Goal: Task Accomplishment & Management: Complete application form

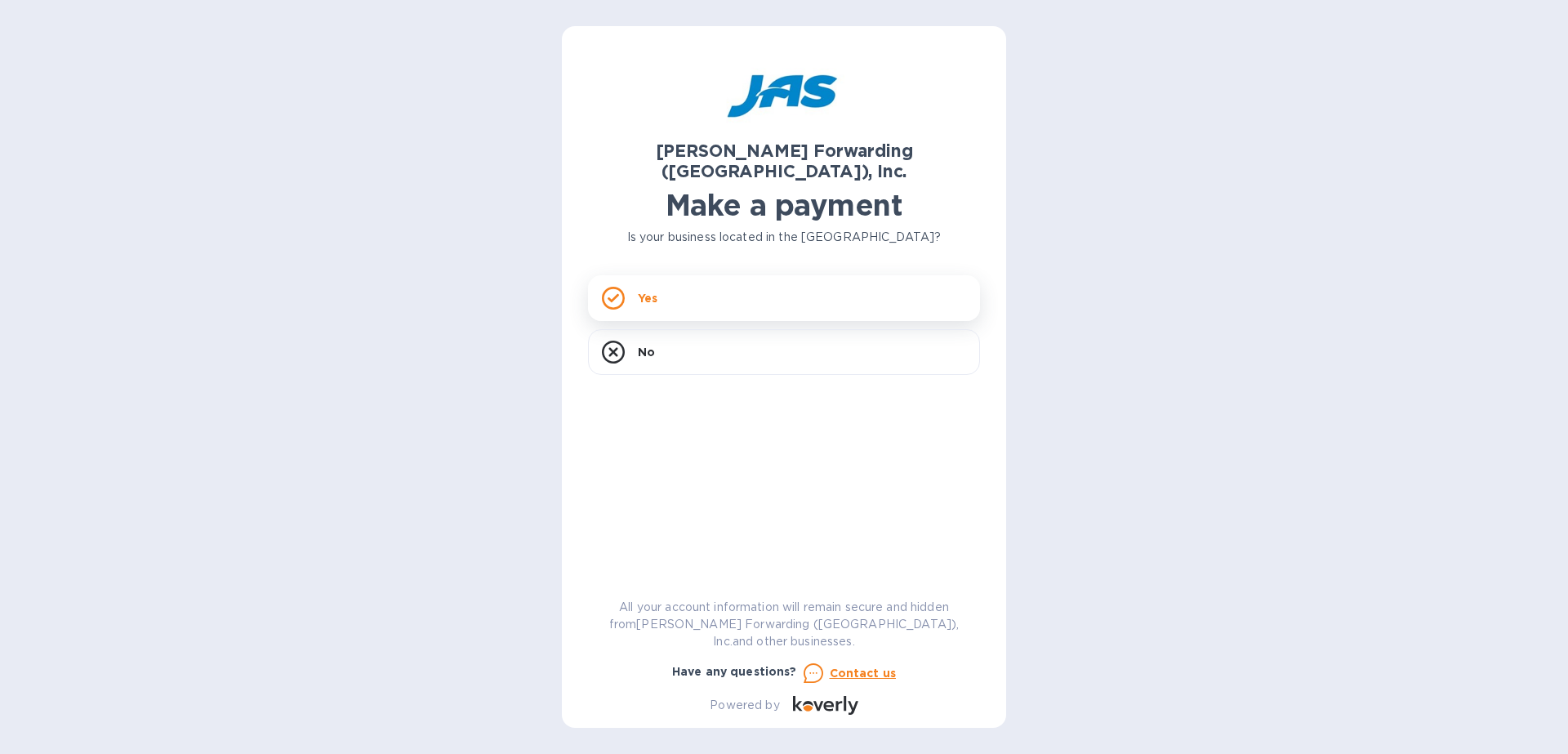
click at [681, 279] on div "Yes" at bounding box center [784, 297] width 392 height 45
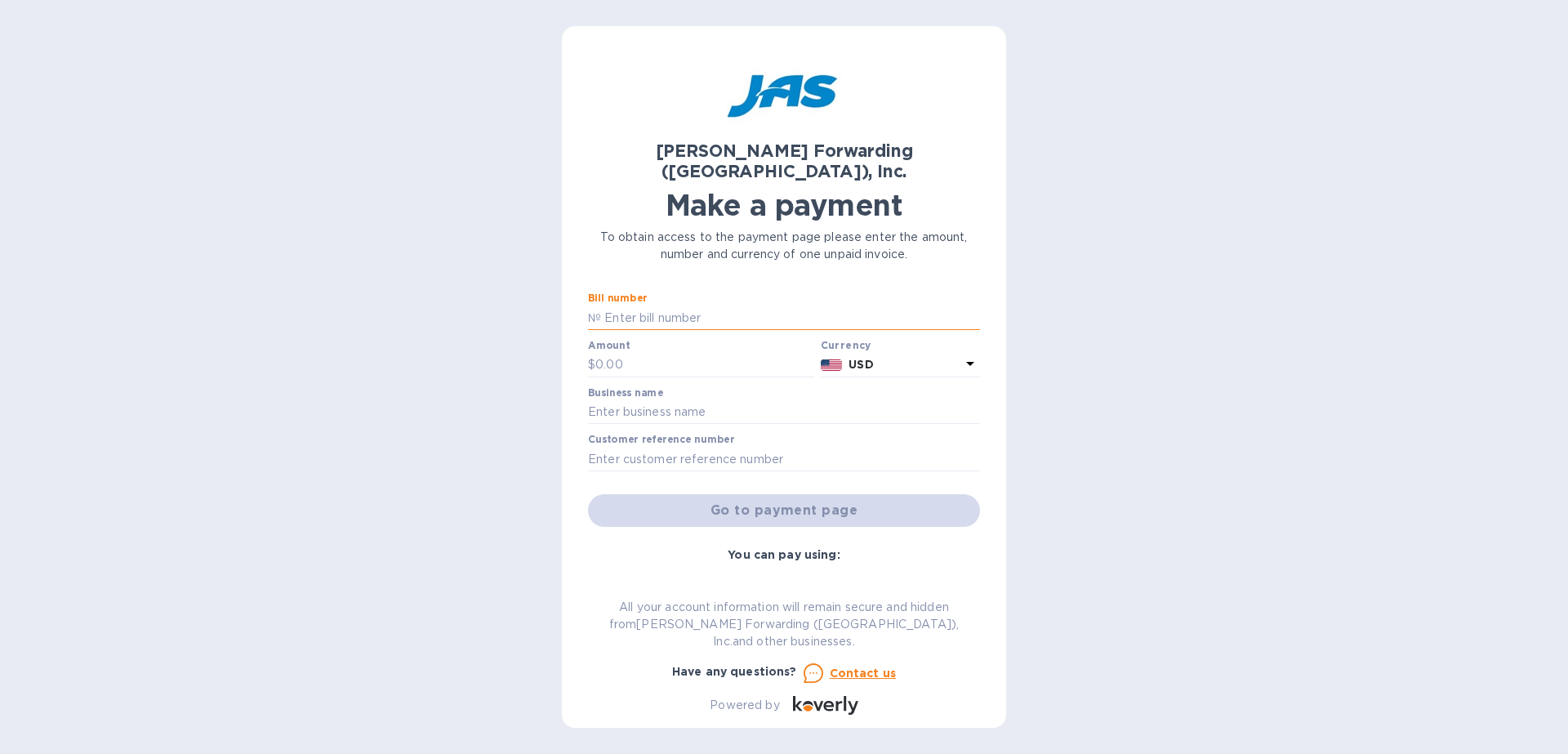
click at [672, 305] on input "text" at bounding box center [790, 317] width 379 height 25
type input "Lrd503288796"
type input "160.00"
click at [656, 400] on input "text" at bounding box center [784, 412] width 392 height 25
type input "Galerie"
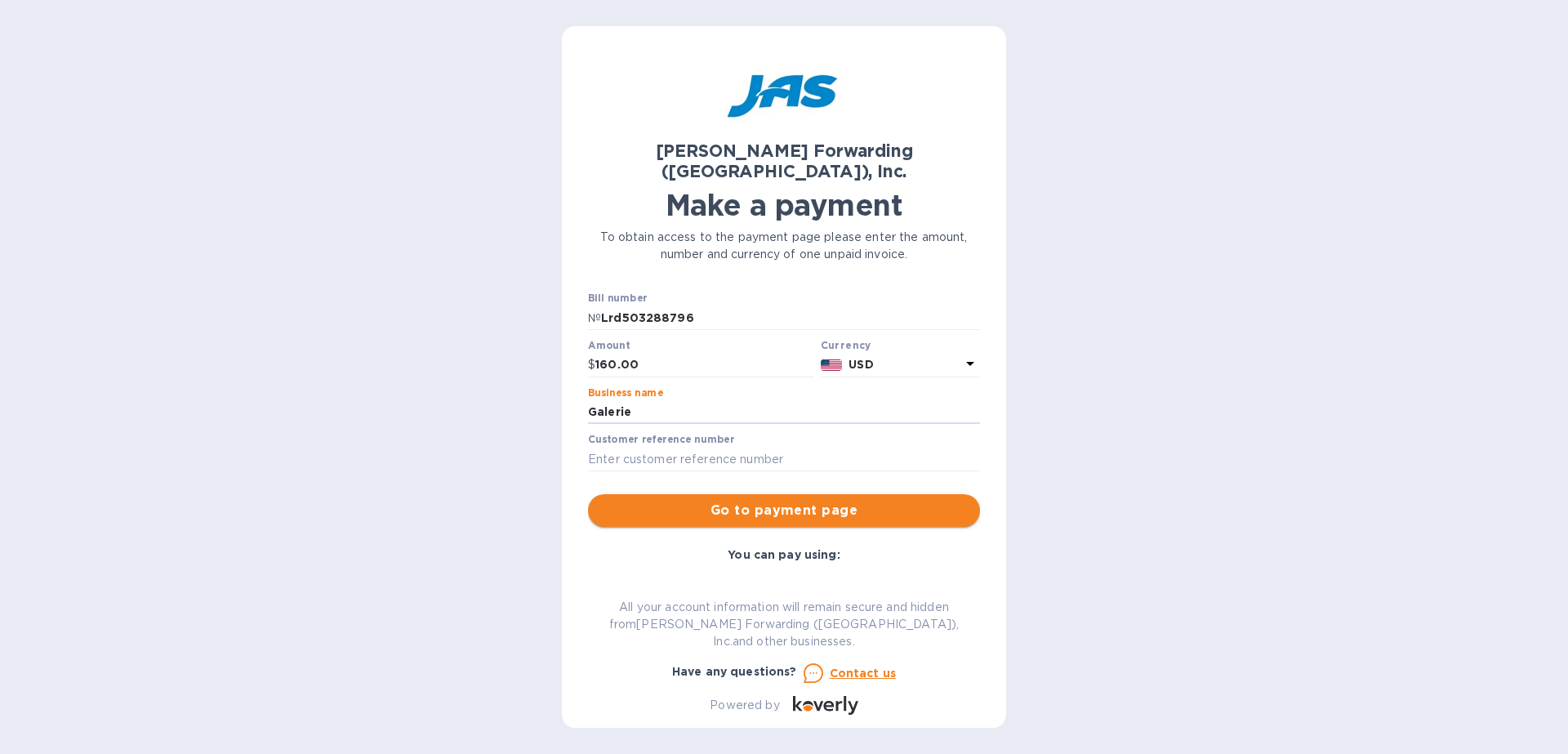
click at [789, 501] on span "Go to payment page" at bounding box center [784, 510] width 366 height 20
